Goal: Information Seeking & Learning: Check status

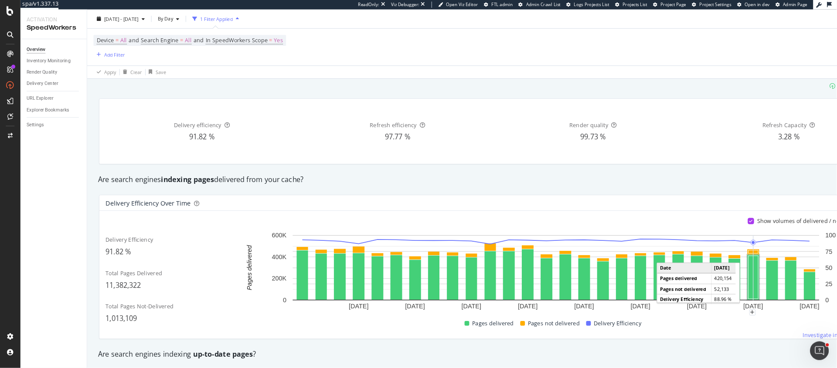
scroll to position [28, 0]
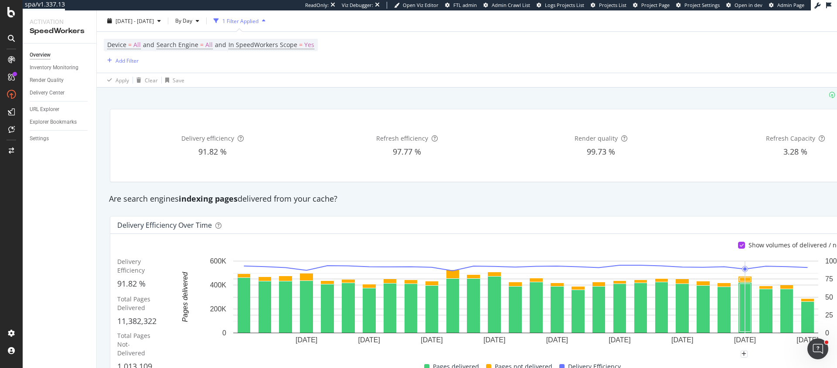
click at [562, 191] on div "Are search engines indexing pages delivered from your cache?" at bounding box center [504, 199] width 799 height 20
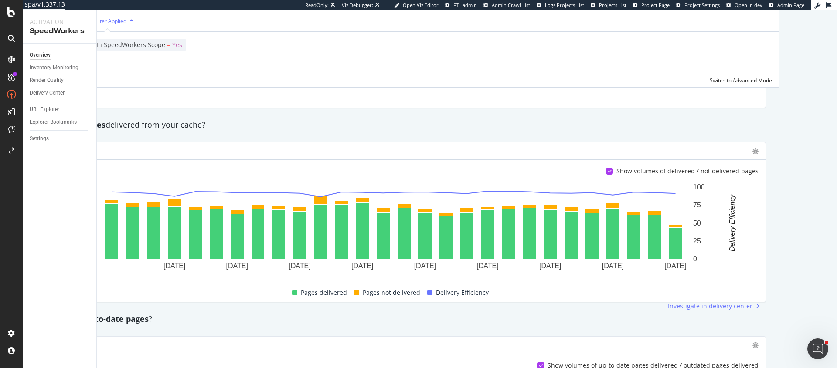
scroll to position [102, 0]
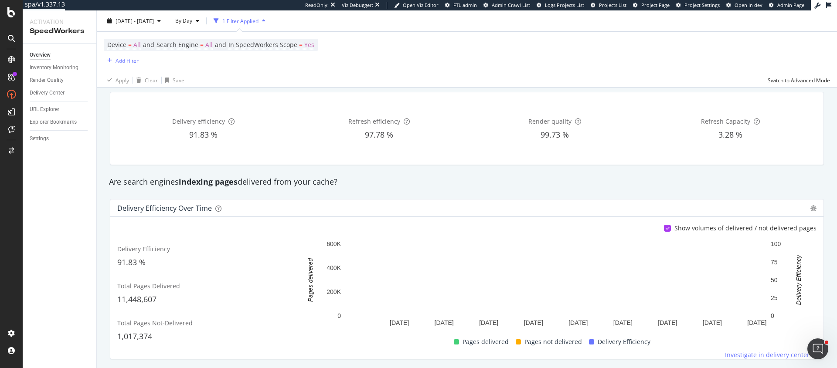
scroll to position [44, 0]
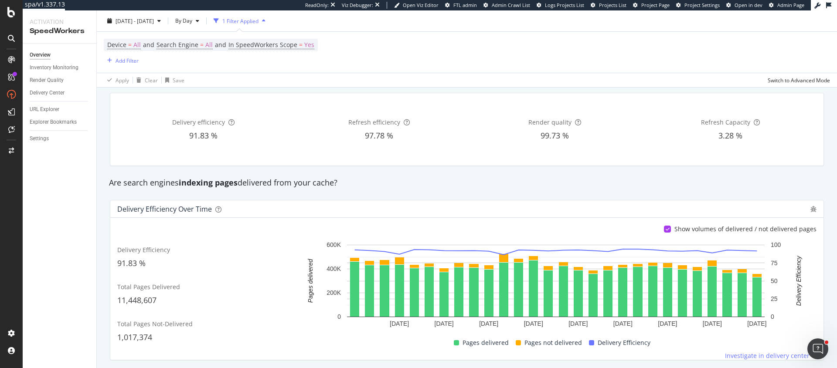
click at [292, 181] on div "Are search engines indexing pages delivered from your cache?" at bounding box center [467, 182] width 725 height 11
copy div "Are search engines indexing pages delivered from your cache?"
